Goal: Obtain resource: Obtain resource

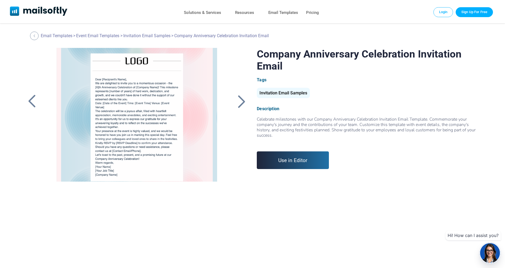
click at [240, 102] on div at bounding box center [241, 102] width 13 height 14
